Goal: Navigation & Orientation: Find specific page/section

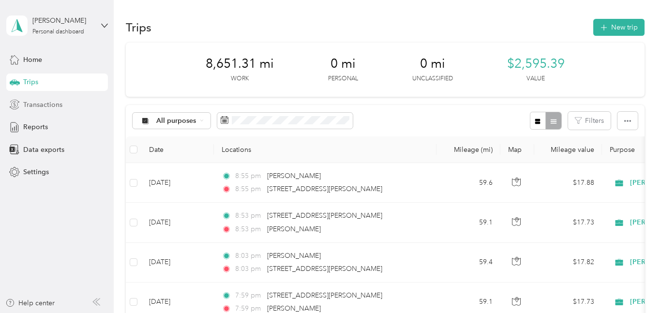
click at [61, 106] on div "Transactions" at bounding box center [57, 104] width 102 height 17
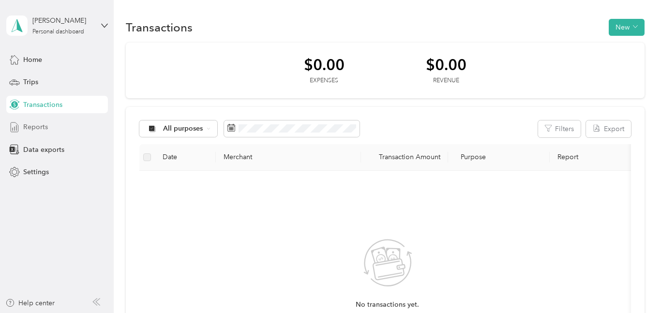
click at [43, 124] on span "Reports" at bounding box center [35, 127] width 25 height 10
